Goal: Navigation & Orientation: Find specific page/section

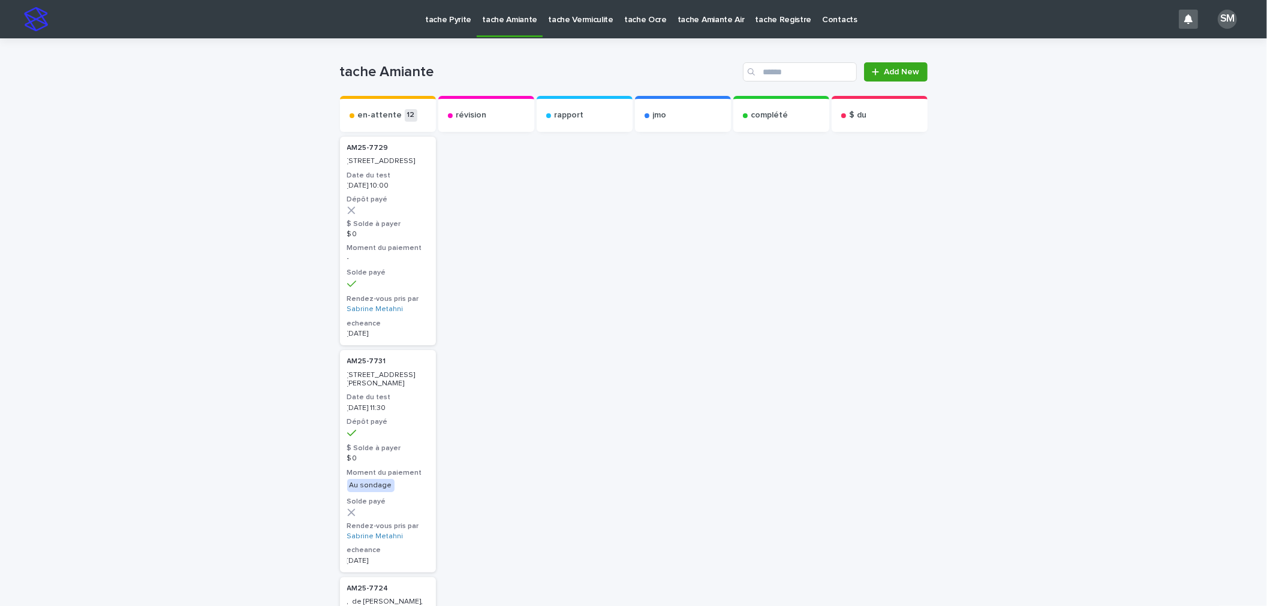
click at [453, 26] on link "tache Pyrite" at bounding box center [448, 18] width 57 height 37
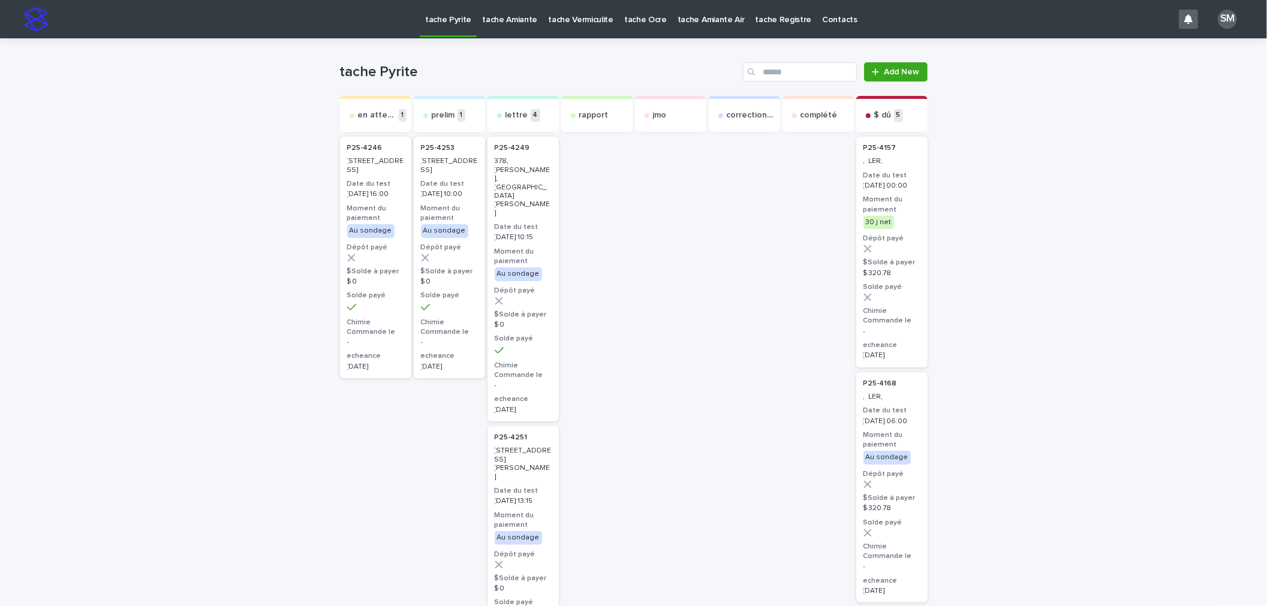
click at [575, 17] on p "tache Vermiculite" at bounding box center [580, 12] width 65 height 25
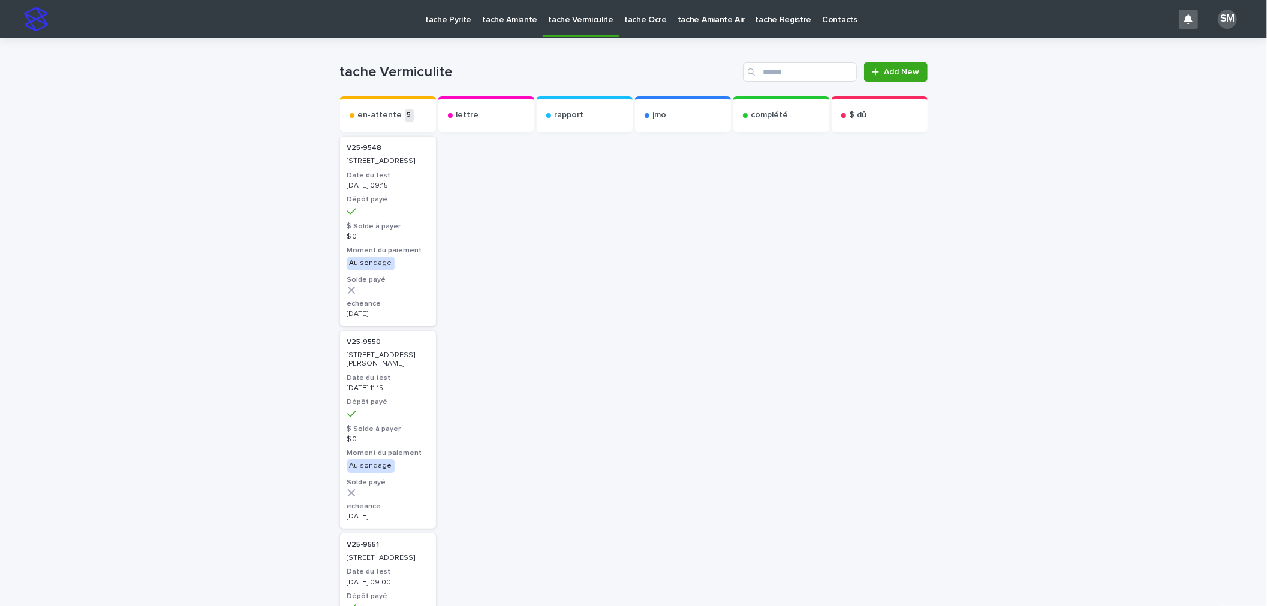
click at [509, 22] on p "tache Amiante" at bounding box center [509, 12] width 55 height 25
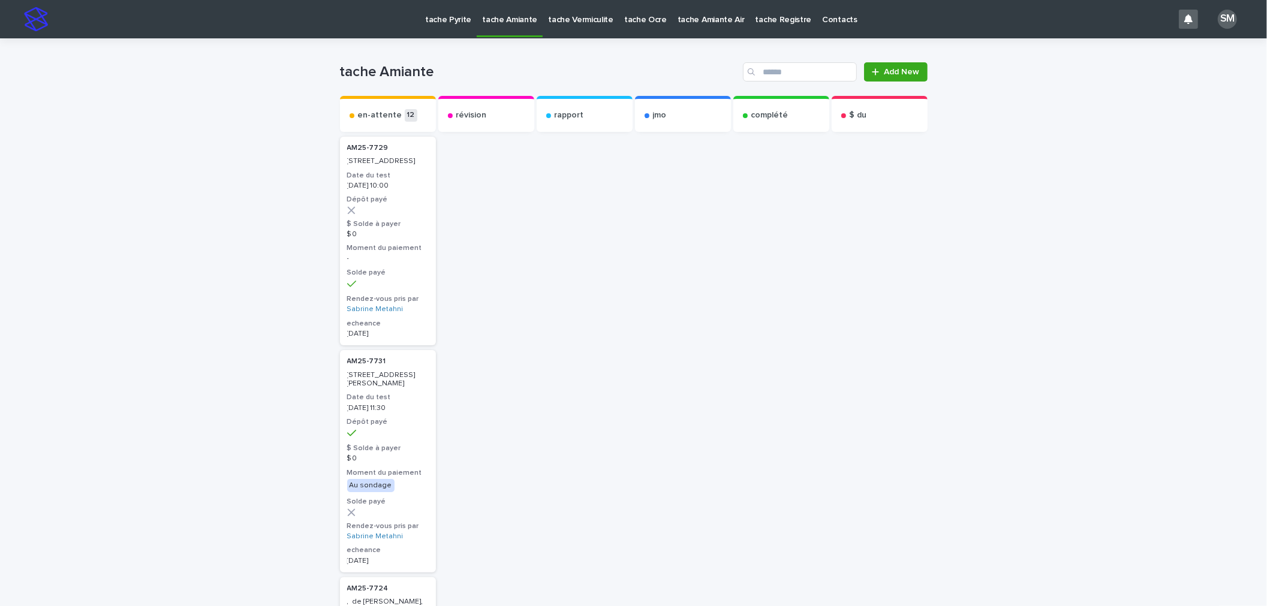
click at [443, 29] on link "tache Pyrite" at bounding box center [448, 18] width 57 height 37
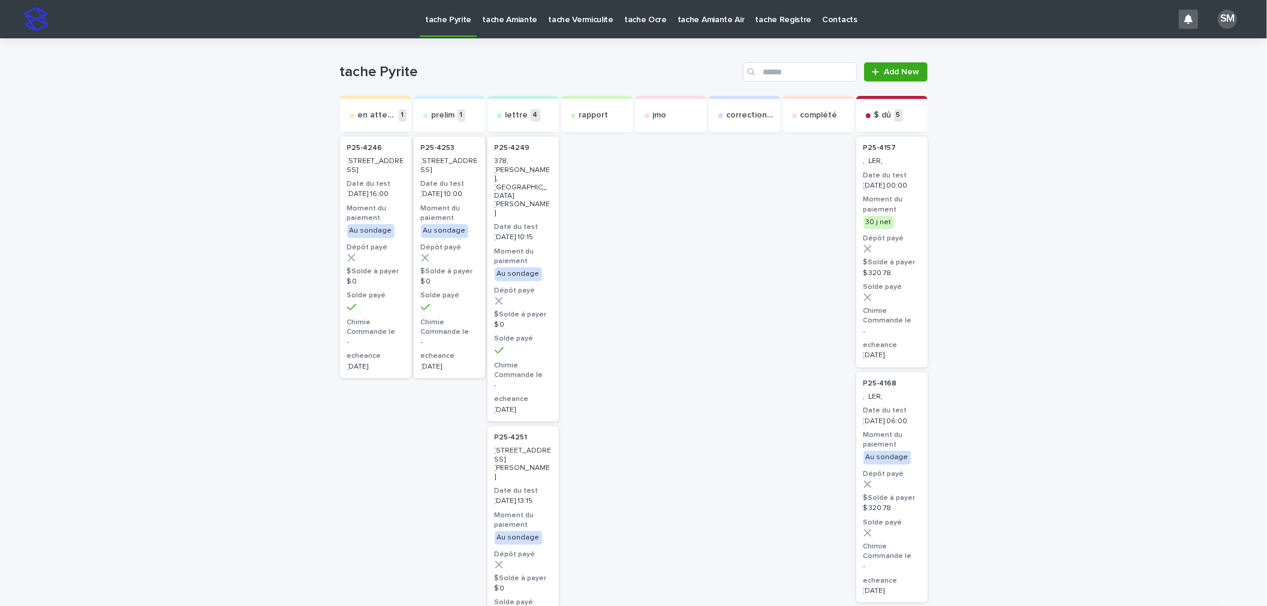
click at [500, 25] on link "tache Amiante" at bounding box center [510, 18] width 66 height 37
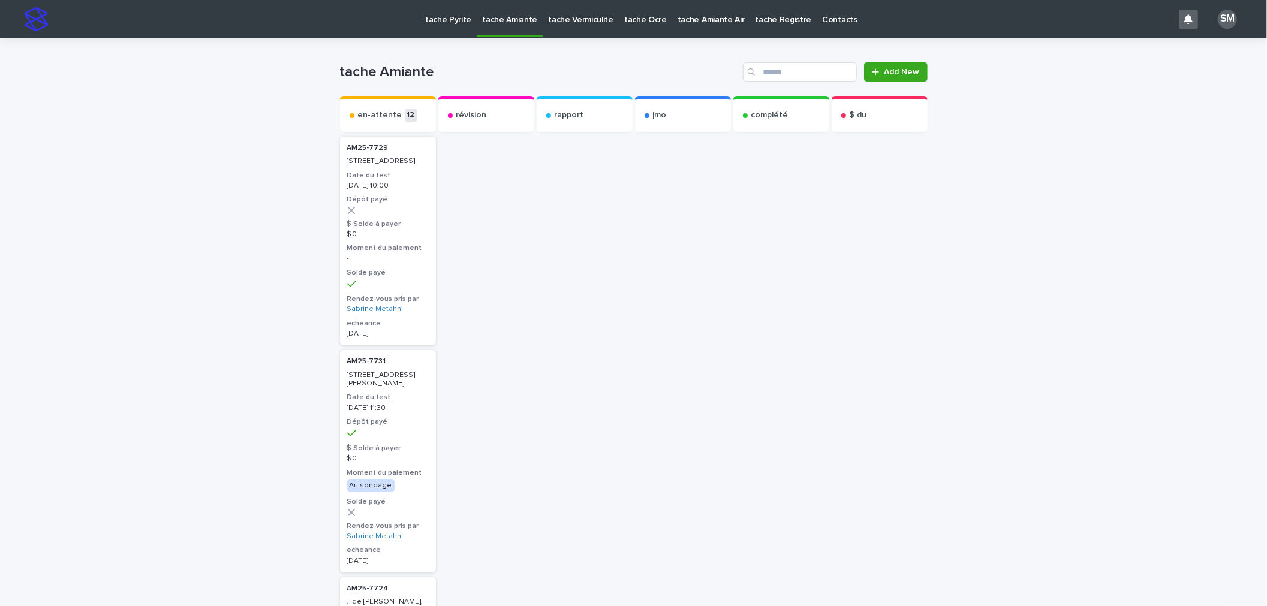
click at [567, 27] on link "tache Vermiculite" at bounding box center [580, 18] width 76 height 37
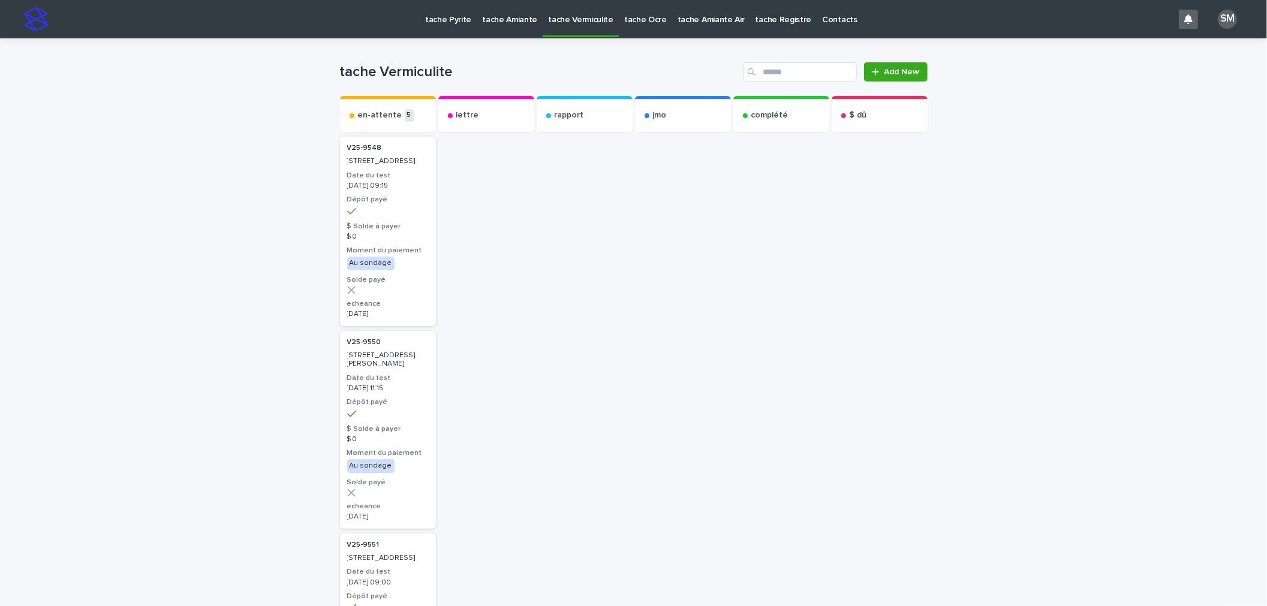
click at [637, 22] on p "tache Ocre" at bounding box center [645, 12] width 43 height 25
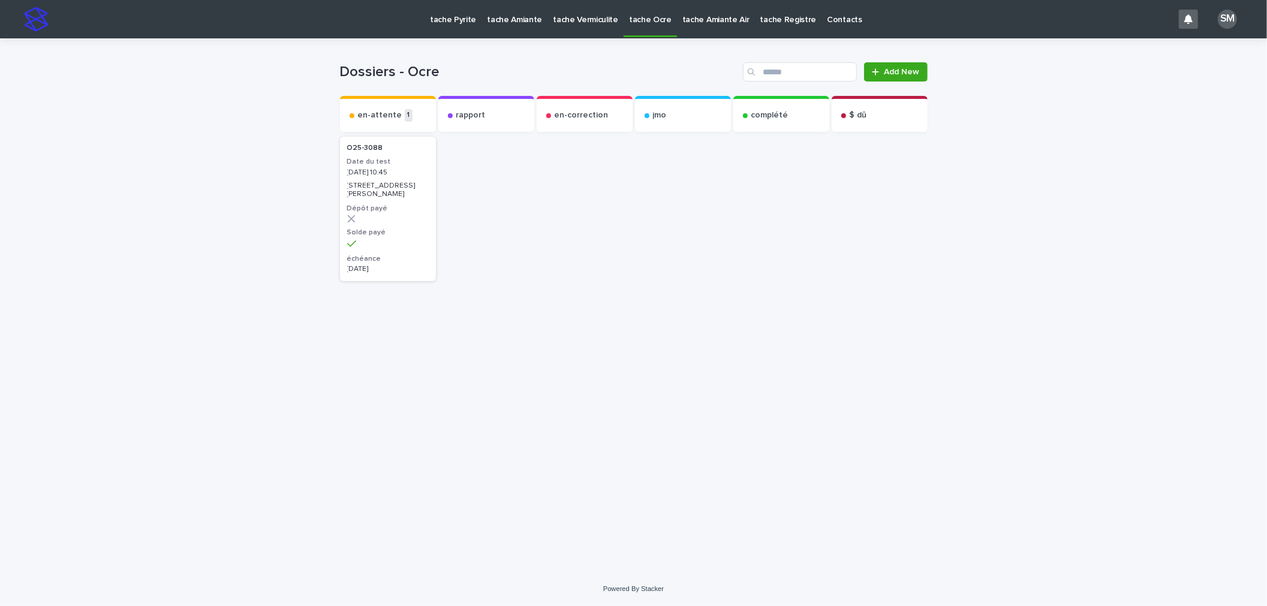
click at [498, 20] on p "tache Amiante" at bounding box center [514, 12] width 55 height 25
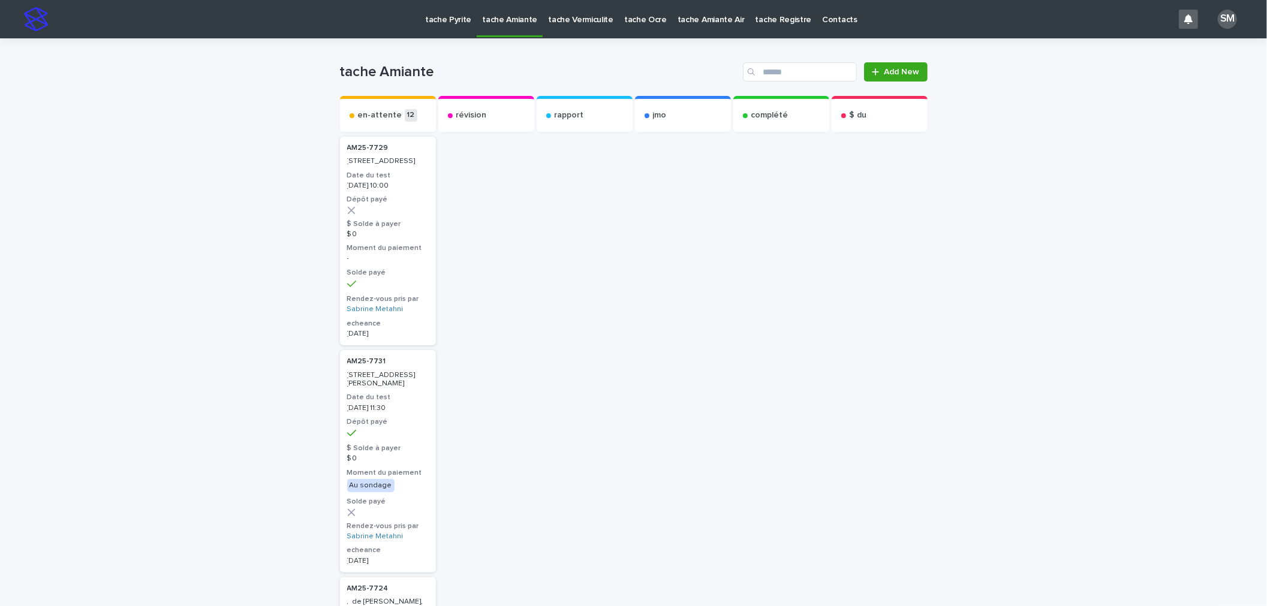
click at [589, 22] on p "tache Vermiculite" at bounding box center [580, 12] width 65 height 25
